Goal: Task Accomplishment & Management: Use online tool/utility

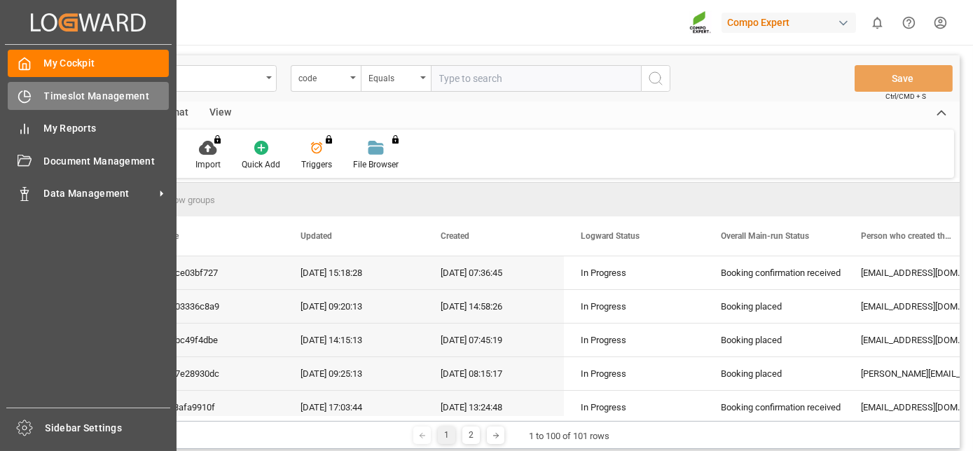
click at [26, 108] on div "Timeslot Management Timeslot Management" at bounding box center [88, 95] width 161 height 27
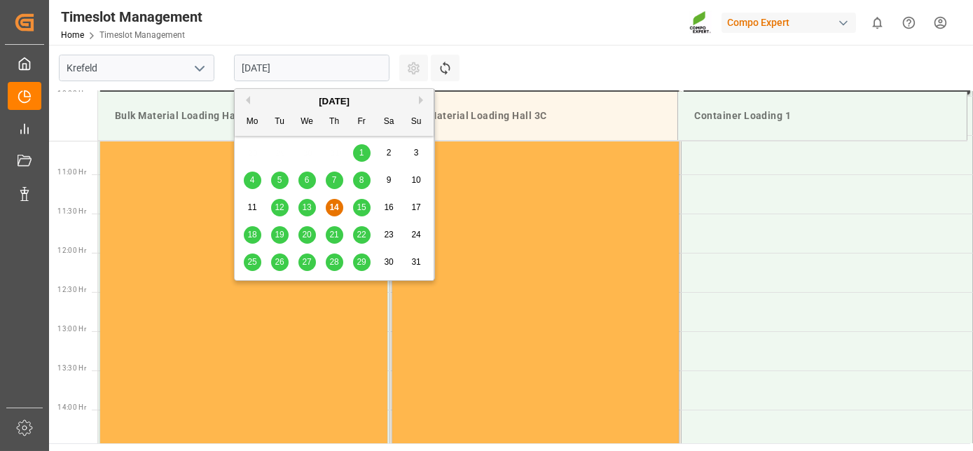
scroll to position [853, 0]
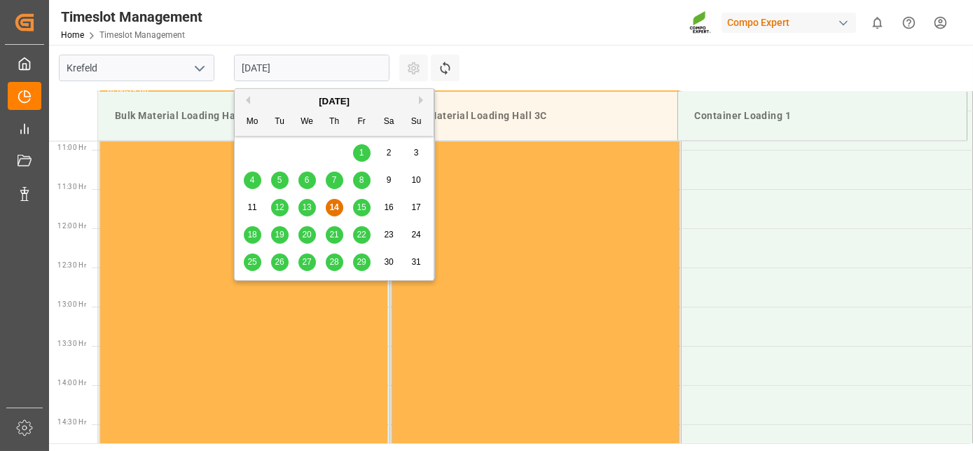
click at [287, 63] on input "[DATE]" at bounding box center [312, 68] width 156 height 27
click at [252, 230] on span "18" at bounding box center [251, 235] width 9 height 10
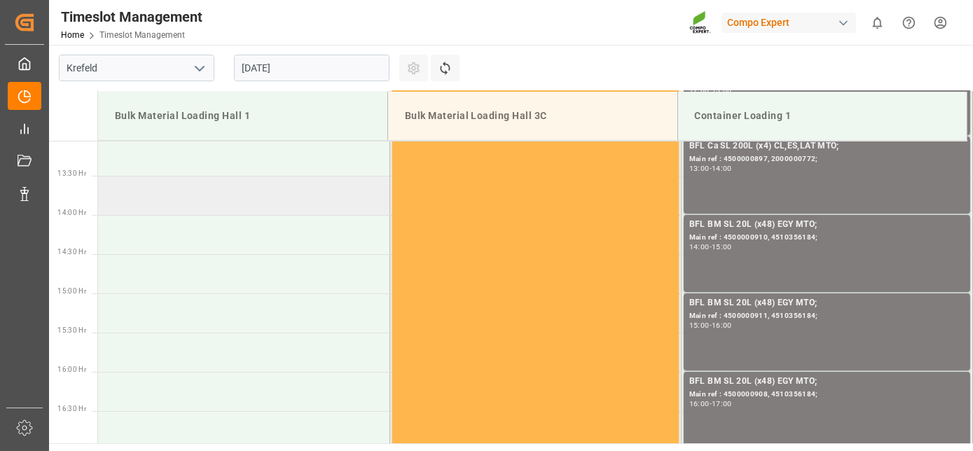
scroll to position [1094, 0]
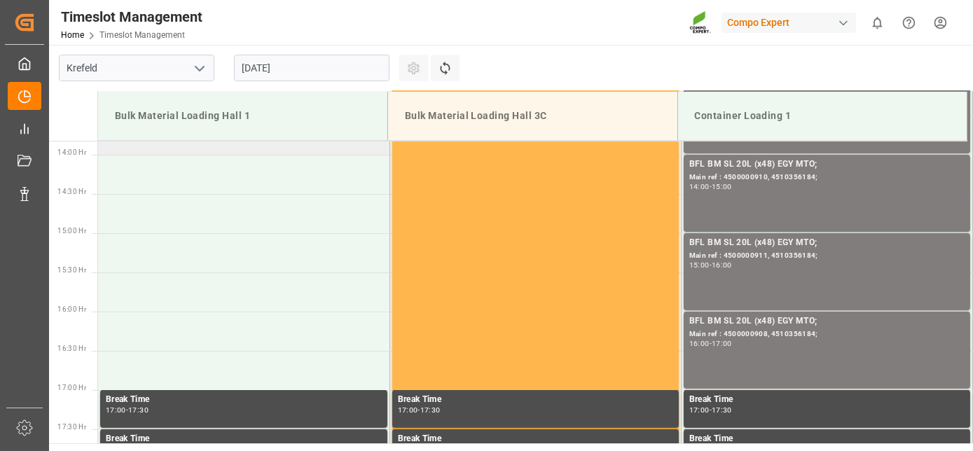
drag, startPoint x: 394, startPoint y: 222, endPoint x: 364, endPoint y: 295, distance: 78.8
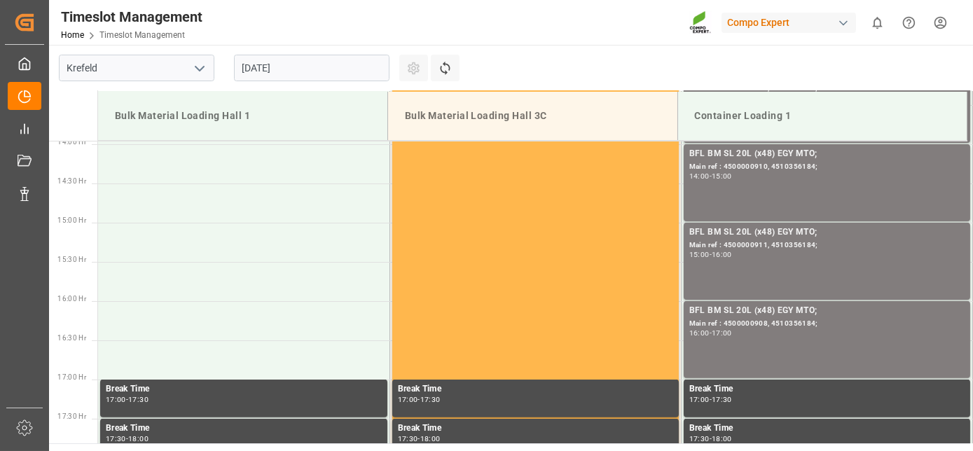
click at [311, 73] on input "[DATE]" at bounding box center [312, 68] width 156 height 27
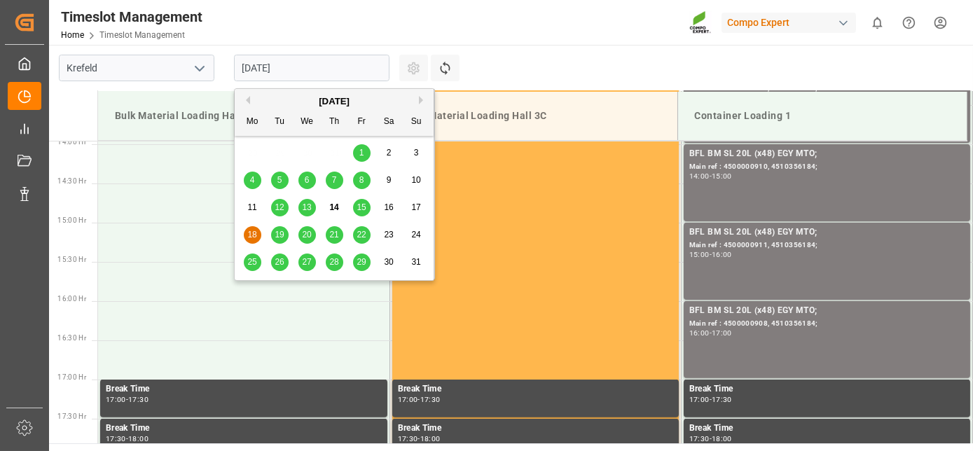
click at [276, 228] on div "19" at bounding box center [280, 235] width 18 height 17
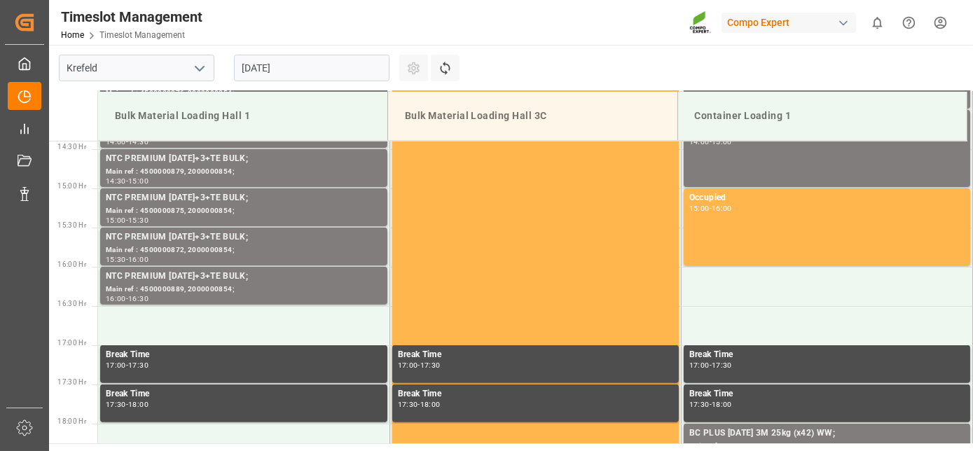
drag, startPoint x: 361, startPoint y: 174, endPoint x: 343, endPoint y: 261, distance: 89.4
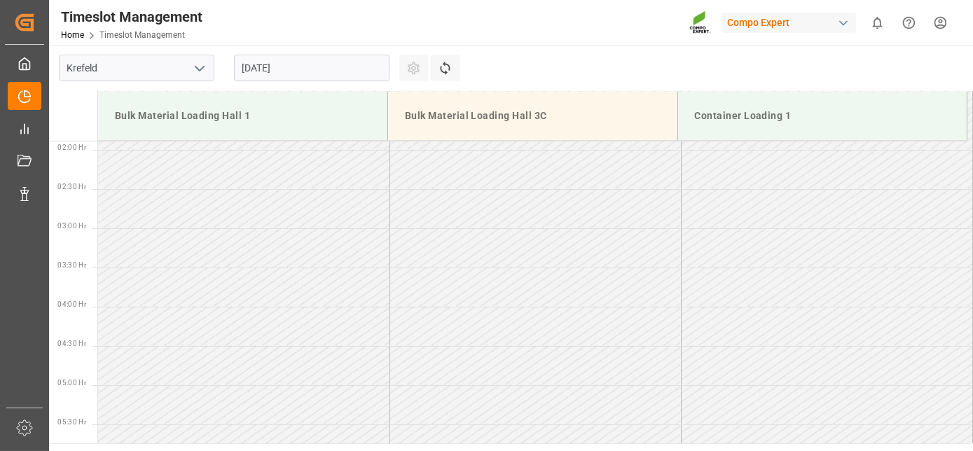
drag, startPoint x: 343, startPoint y: 262, endPoint x: 349, endPoint y: 123, distance: 138.8
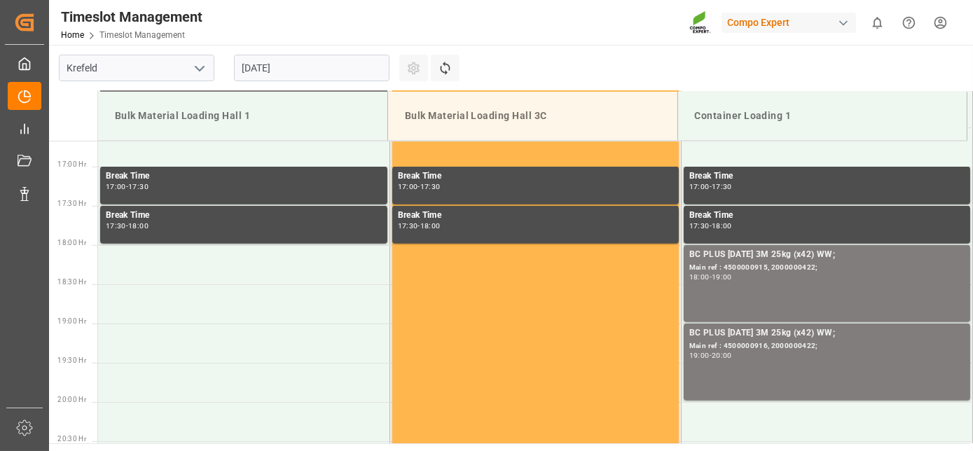
drag, startPoint x: 348, startPoint y: 190, endPoint x: 353, endPoint y: 398, distance: 208.1
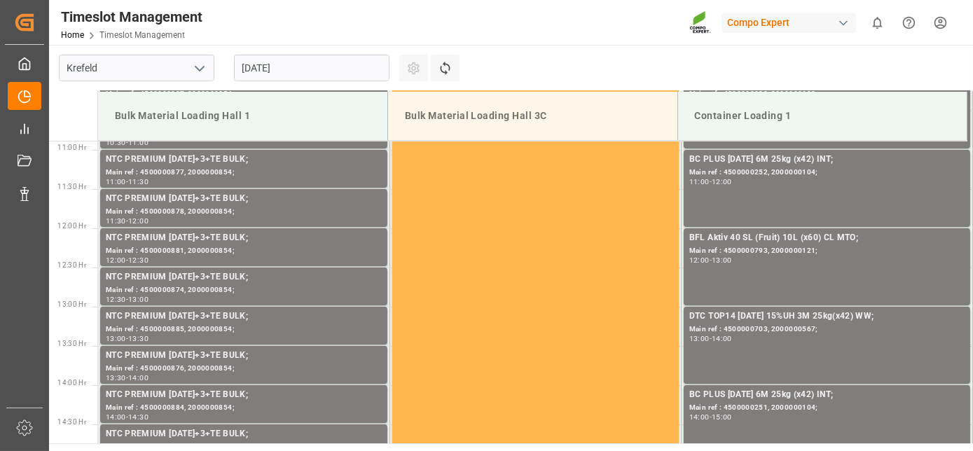
drag, startPoint x: 354, startPoint y: 393, endPoint x: 353, endPoint y: 295, distance: 98.1
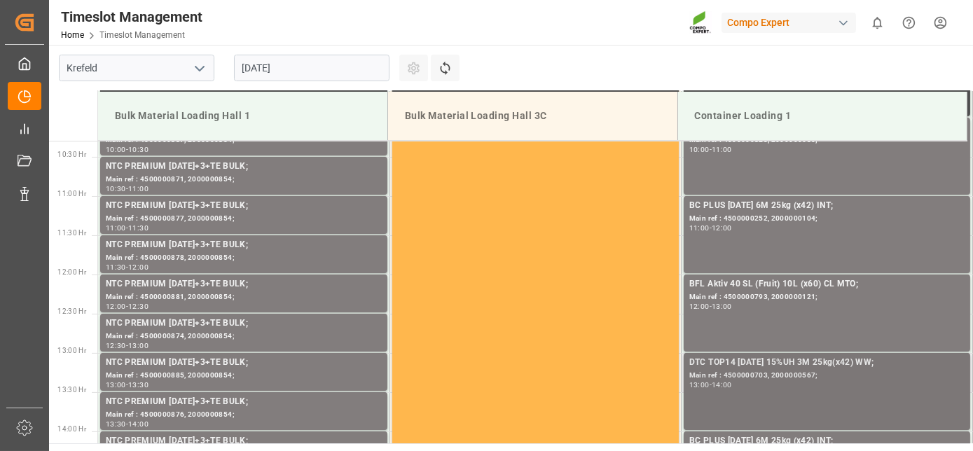
click at [735, 373] on div "Main ref : 4500000703, 2000000567;" at bounding box center [826, 376] width 275 height 12
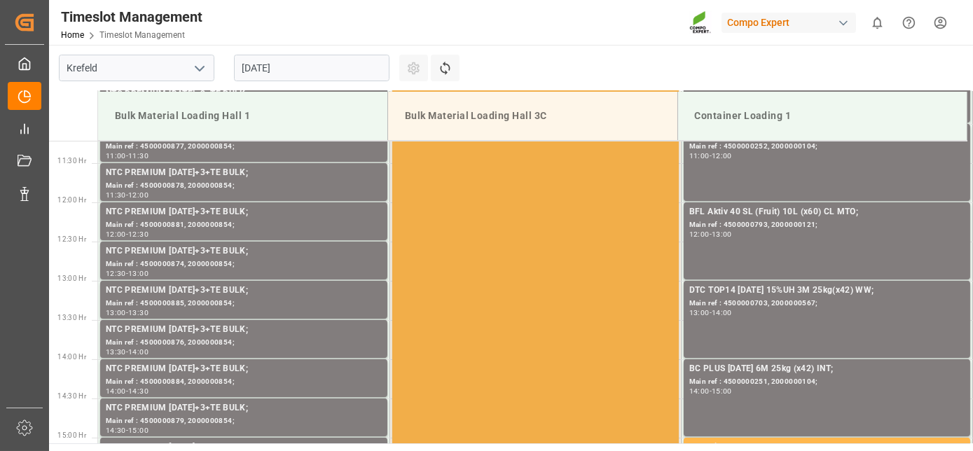
scroll to position [890, 0]
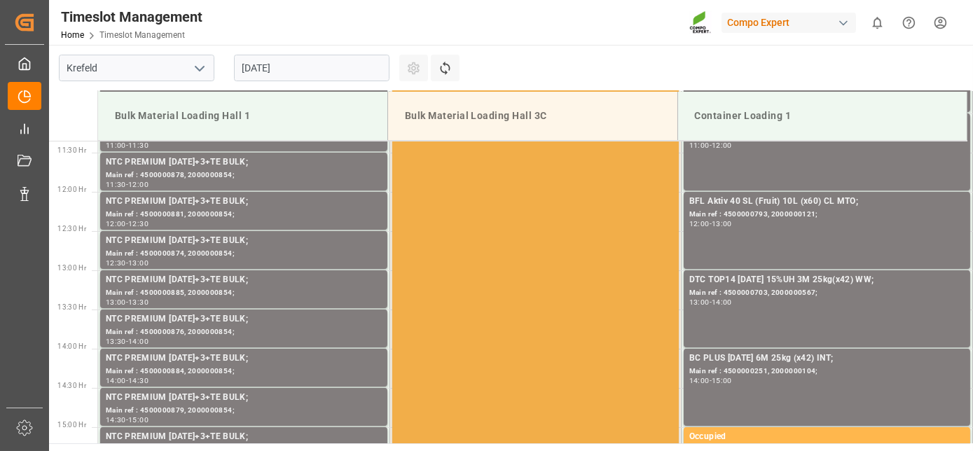
drag, startPoint x: 560, startPoint y: 170, endPoint x: 558, endPoint y: 205, distance: 35.8
